Goal: Find specific page/section: Find specific page/section

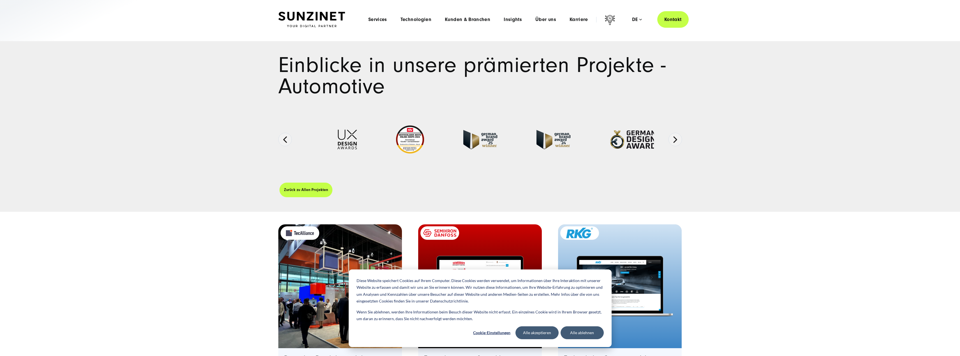
click at [347, 281] on img "Featured image: Preview Bild: Digitales Produktportfolio für schlanke Vertriebs…" at bounding box center [340, 286] width 126 height 126
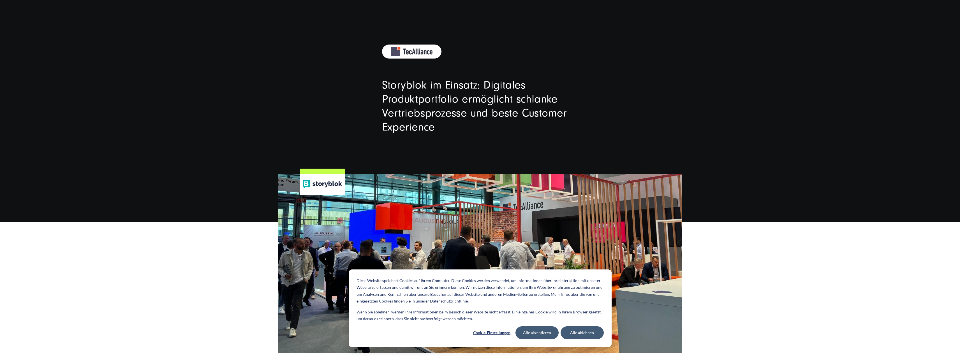
scroll to position [84, 0]
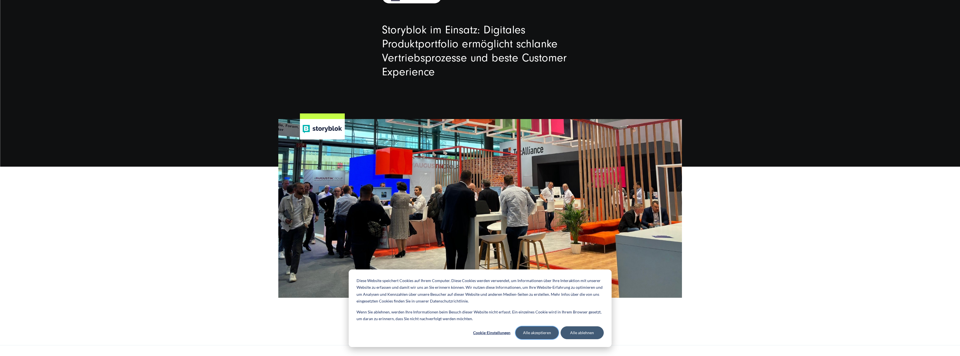
click at [543, 329] on button "Alle akzeptieren" at bounding box center [537, 333] width 43 height 13
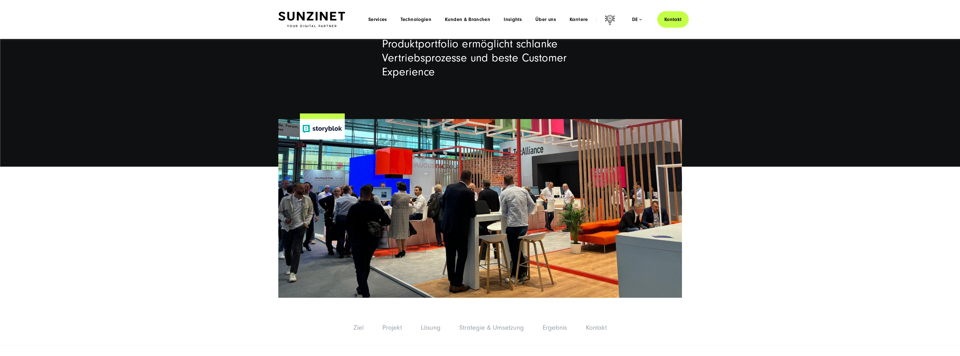
click at [497, 230] on img at bounding box center [480, 208] width 404 height 179
click at [536, 235] on img at bounding box center [480, 208] width 404 height 179
click at [566, 228] on img at bounding box center [480, 208] width 404 height 179
click at [567, 228] on img at bounding box center [480, 208] width 404 height 179
